Goal: Information Seeking & Learning: Understand process/instructions

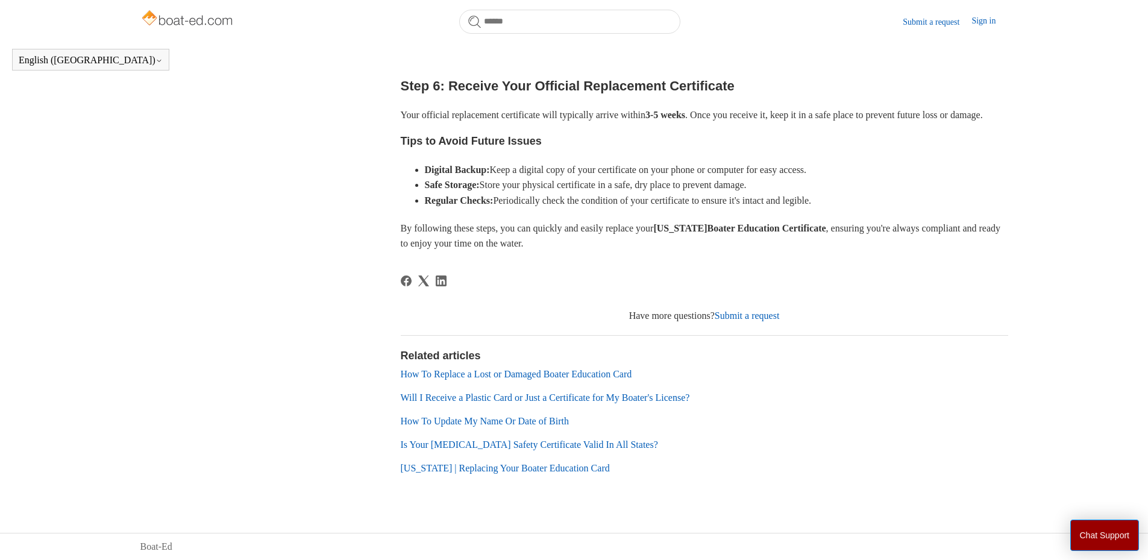
scroll to position [631, 0]
click at [567, 397] on link "Will I Receive a Plastic Card or Just a Certificate for My Boater's License?" at bounding box center [545, 397] width 289 height 10
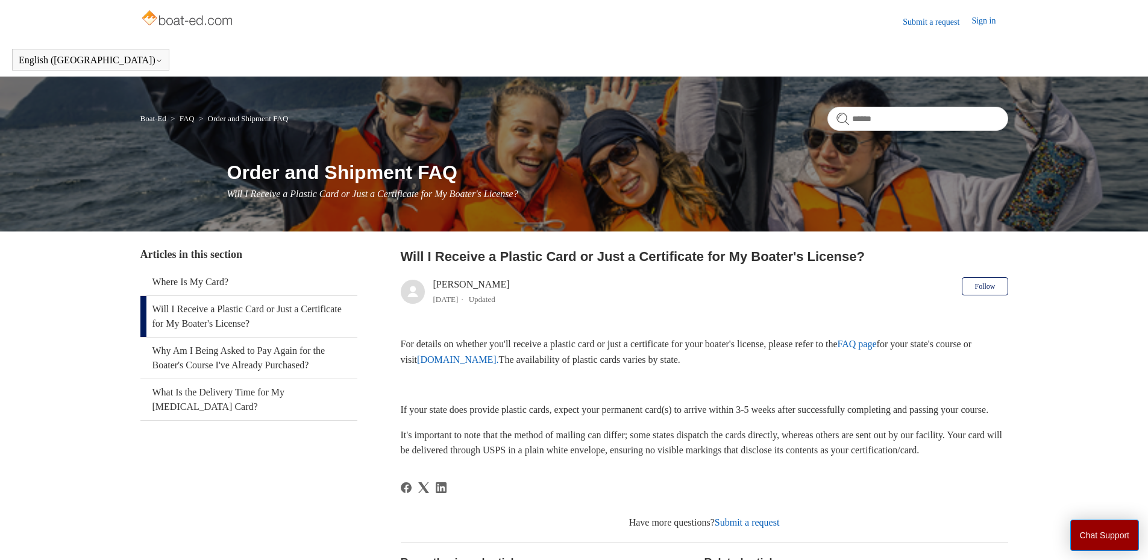
click at [192, 25] on img at bounding box center [188, 19] width 96 height 24
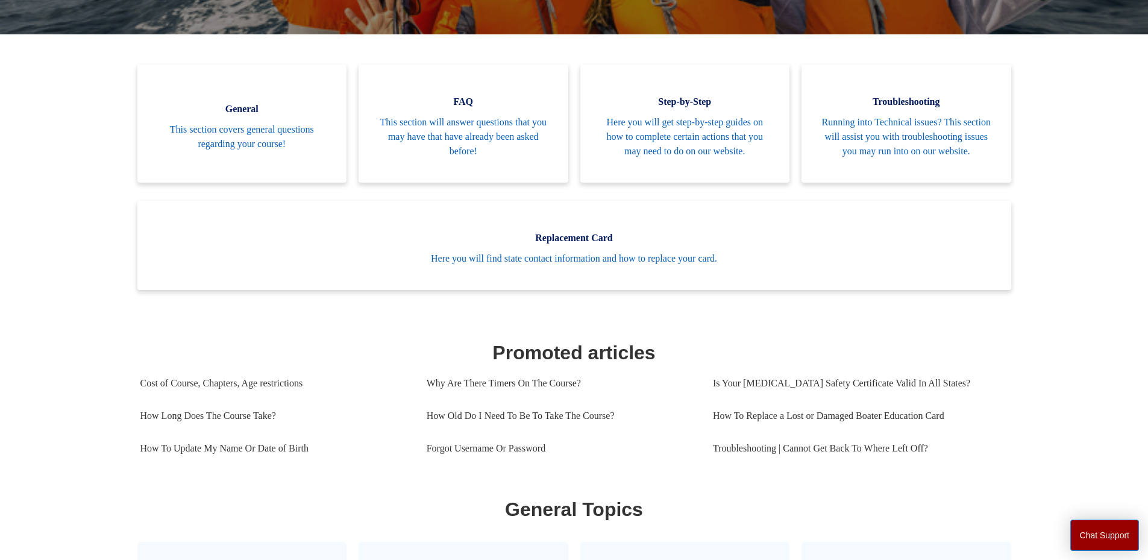
scroll to position [328, 0]
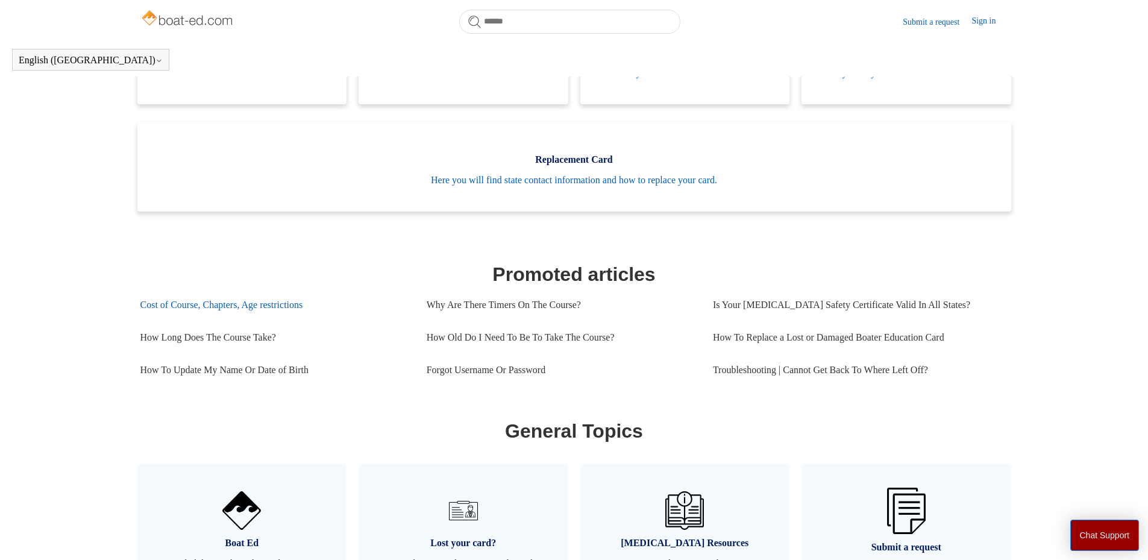
click at [176, 321] on link "Cost of Course, Chapters, Age restrictions" at bounding box center [274, 305] width 268 height 33
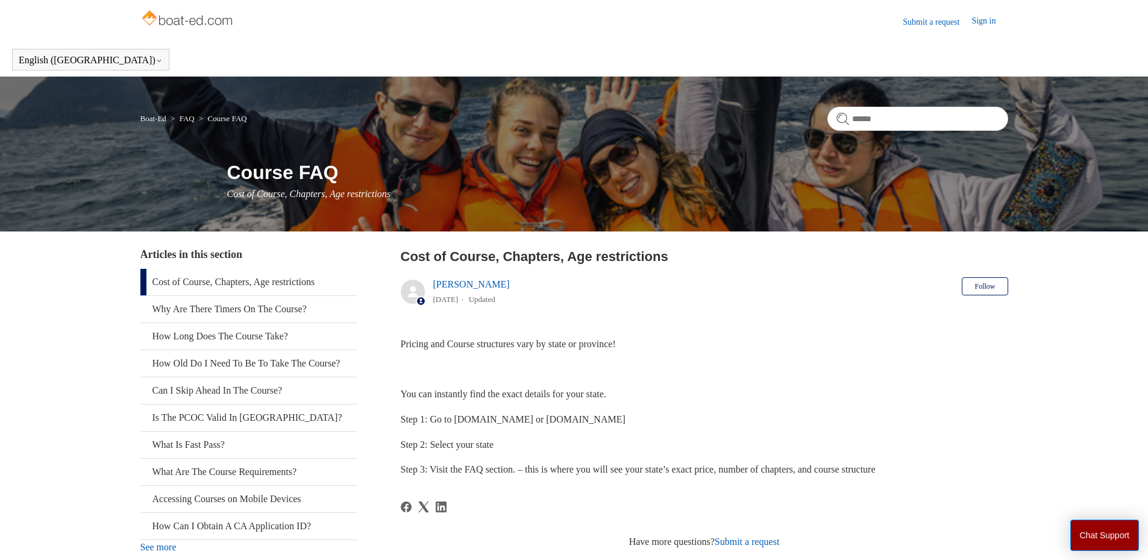
click at [260, 175] on h1 "Course FAQ" at bounding box center [617, 172] width 781 height 29
click at [215, 24] on img at bounding box center [188, 19] width 96 height 24
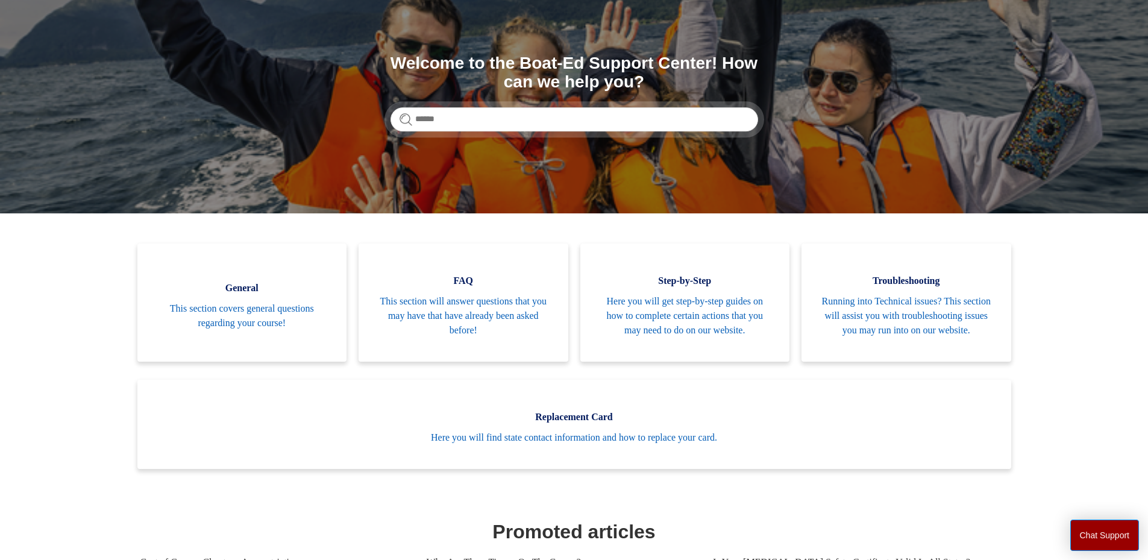
scroll to position [60, 0]
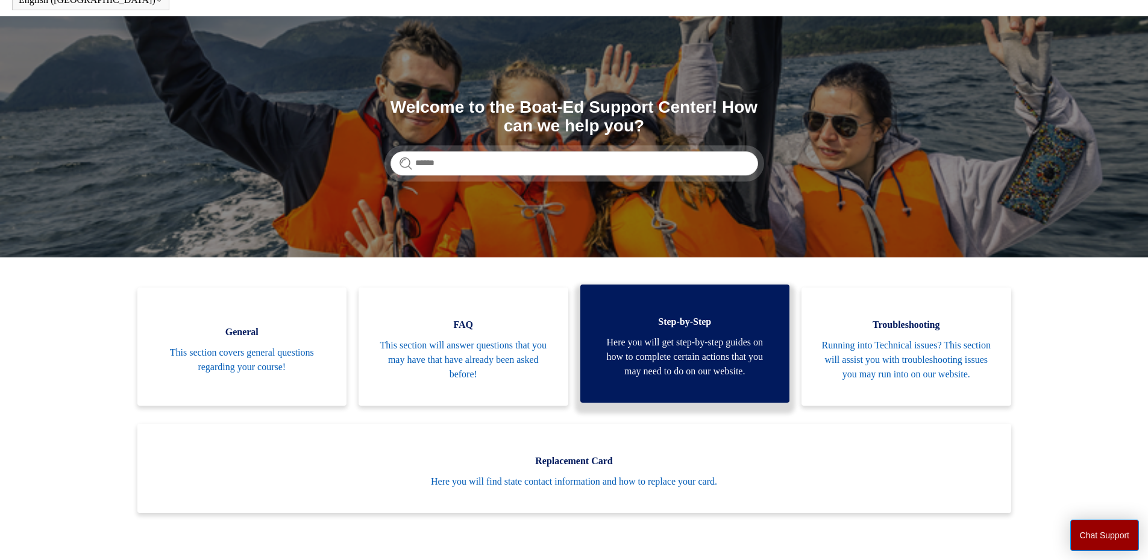
click at [688, 375] on span "Here you will get step-by-step guides on how to complete certain actions that y…" at bounding box center [686, 356] width 174 height 43
